Goal: Task Accomplishment & Management: Manage account settings

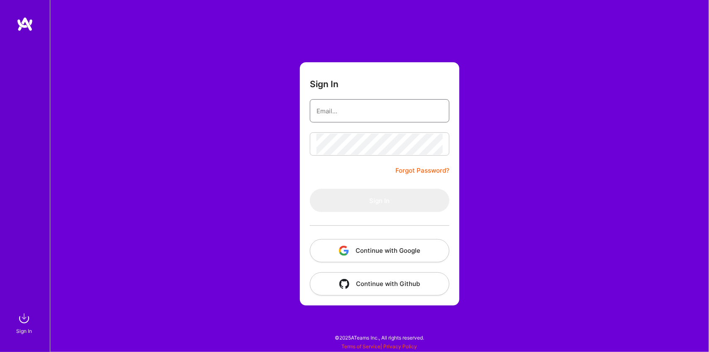
click at [342, 110] on input "email" at bounding box center [380, 111] width 126 height 21
type input "[EMAIL_ADDRESS][DOMAIN_NAME]"
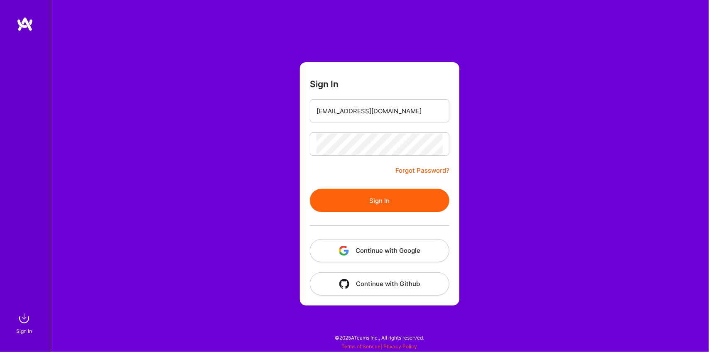
click at [404, 204] on button "Sign In" at bounding box center [380, 200] width 140 height 23
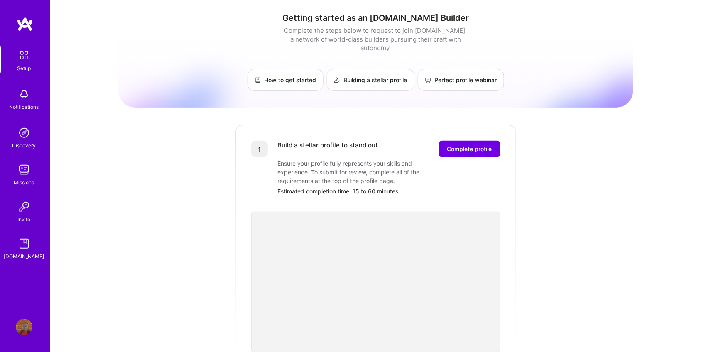
click at [28, 29] on img at bounding box center [25, 24] width 17 height 15
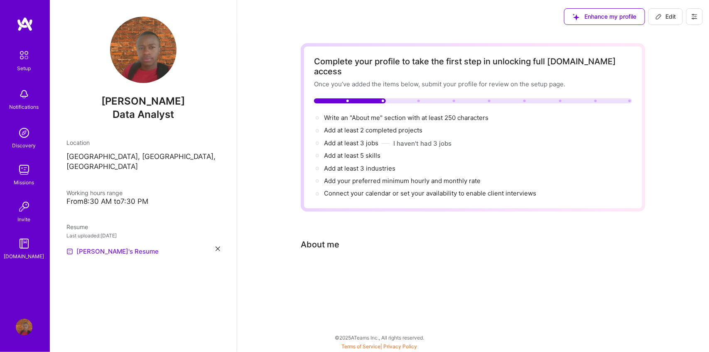
click at [99, 247] on link "[PERSON_NAME]'s Resume" at bounding box center [112, 252] width 92 height 10
click at [655, 15] on button "Edit" at bounding box center [666, 16] width 34 height 17
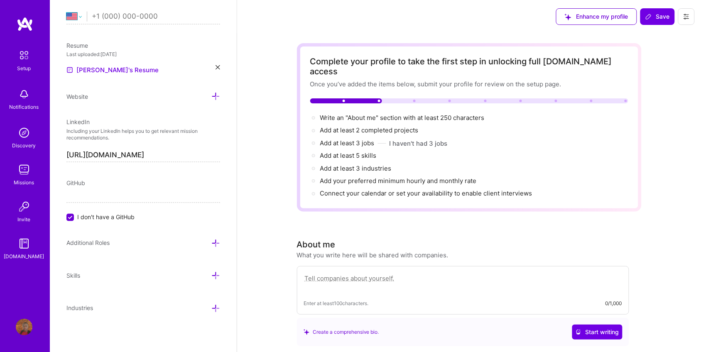
click at [80, 20] on select "[GEOGRAPHIC_DATA] [GEOGRAPHIC_DATA] [GEOGRAPHIC_DATA] [GEOGRAPHIC_DATA] [US_STA…" at bounding box center [76, 17] width 20 height 10
select select "KE"
click at [66, 12] on select "[GEOGRAPHIC_DATA] [GEOGRAPHIC_DATA] [GEOGRAPHIC_DATA] [GEOGRAPHIC_DATA] [US_STA…" at bounding box center [76, 17] width 20 height 10
click at [111, 16] on input "tel" at bounding box center [156, 17] width 128 height 24
type input "[PHONE_NUMBER]"
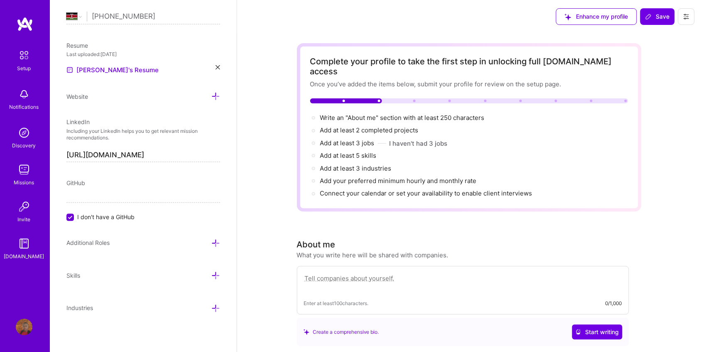
click at [110, 138] on p "Including your LinkedIn helps you to get relevant mission recommendations." at bounding box center [143, 135] width 154 height 14
click at [107, 130] on p "Including your LinkedIn helps you to get relevant mission recommendations." at bounding box center [143, 135] width 154 height 14
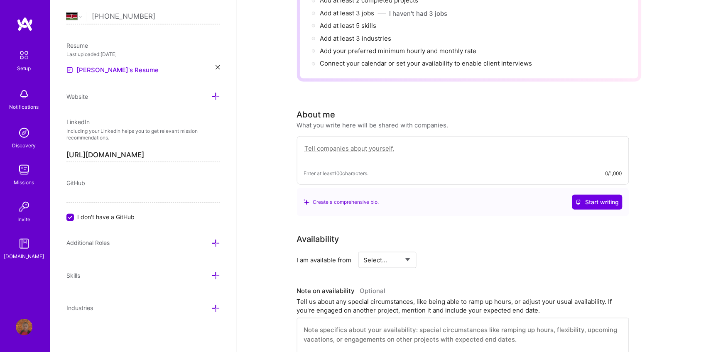
scroll to position [156, 0]
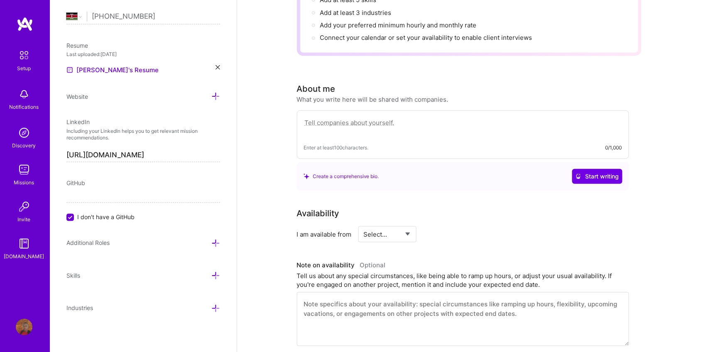
click at [212, 275] on icon at bounding box center [216, 276] width 9 height 9
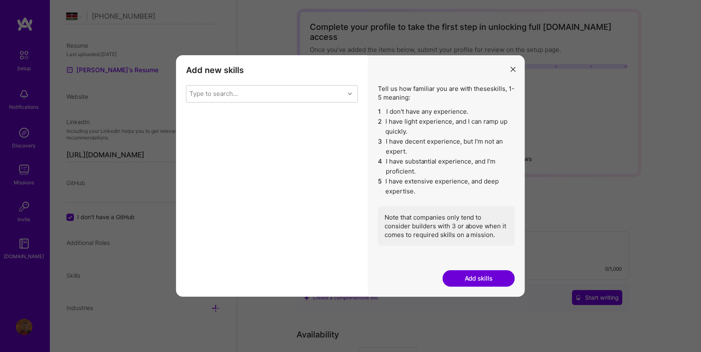
scroll to position [52, 0]
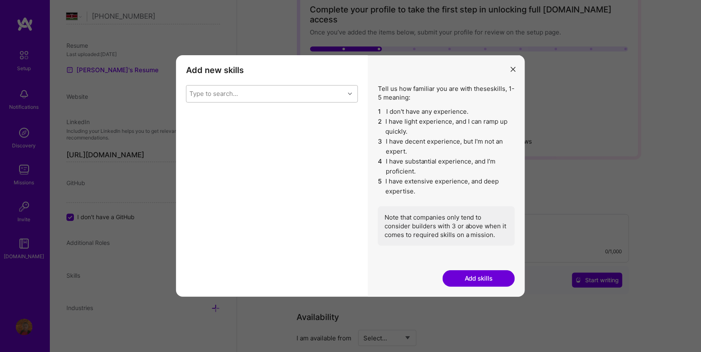
click at [291, 98] on div "Type to search..." at bounding box center [266, 94] width 158 height 17
click at [291, 92] on div "Type to search..." at bounding box center [266, 94] width 158 height 17
drag, startPoint x: 317, startPoint y: 92, endPoint x: 335, endPoint y: 87, distance: 18.4
click at [317, 92] on div "Type to search..." at bounding box center [266, 94] width 158 height 17
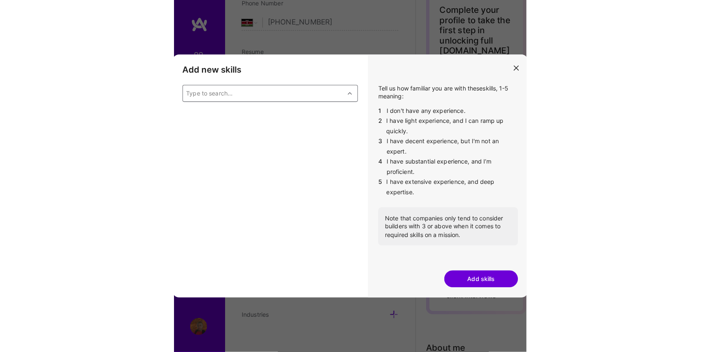
scroll to position [319, 0]
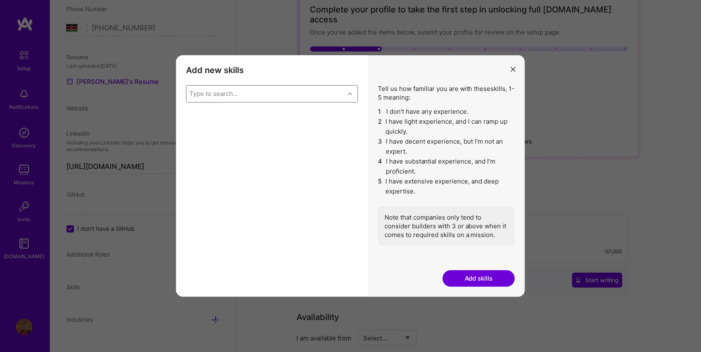
drag, startPoint x: 510, startPoint y: 69, endPoint x: 475, endPoint y: 25, distance: 56.5
click at [510, 69] on button "modal" at bounding box center [514, 69] width 10 height 14
